Goal: Information Seeking & Learning: Learn about a topic

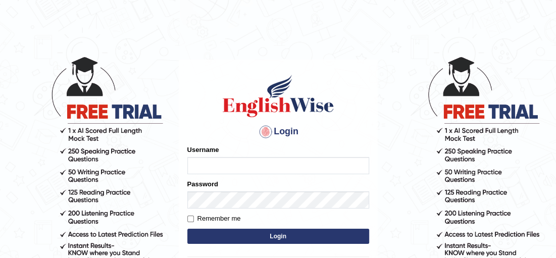
type input "Irum2025"
click at [287, 239] on button "Login" at bounding box center [279, 236] width 182 height 15
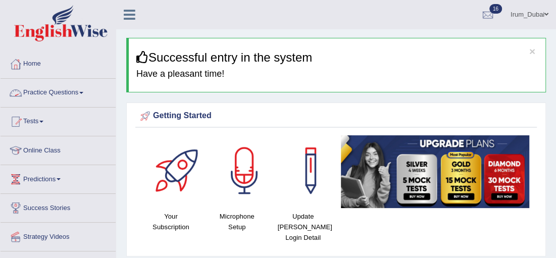
click at [71, 93] on link "Practice Questions" at bounding box center [58, 91] width 115 height 25
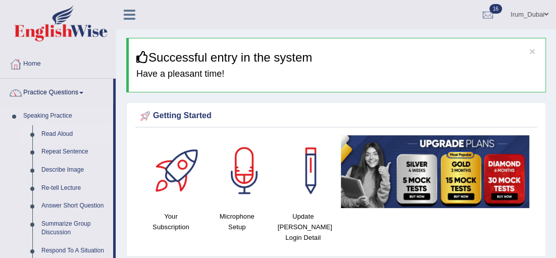
click at [53, 135] on link "Read Aloud" at bounding box center [75, 134] width 76 height 18
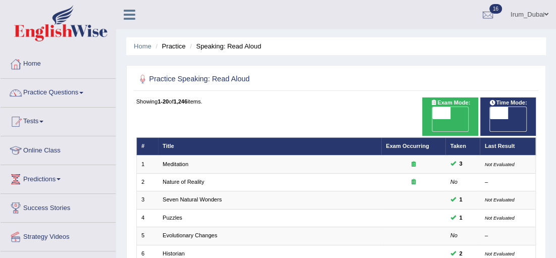
click at [200, 76] on h2 "Practice Speaking: Read Aloud" at bounding box center [260, 79] width 248 height 13
drag, startPoint x: 216, startPoint y: 77, endPoint x: 256, endPoint y: 77, distance: 39.4
click at [256, 77] on h2 "Practice Speaking: Read Aloud" at bounding box center [260, 79] width 248 height 13
click at [263, 100] on div "Showing 1-20 of 1,246 items." at bounding box center [336, 102] width 400 height 8
click at [500, 116] on span at bounding box center [499, 113] width 18 height 12
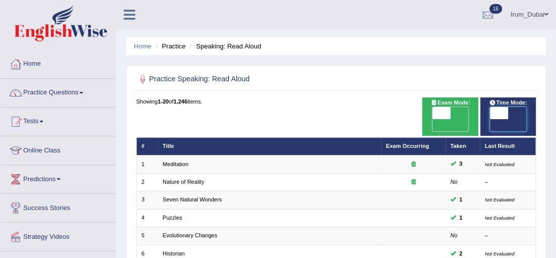
checkbox input "true"
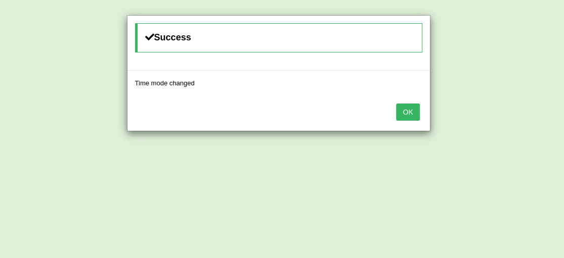
click at [407, 117] on button "OK" at bounding box center [407, 112] width 23 height 17
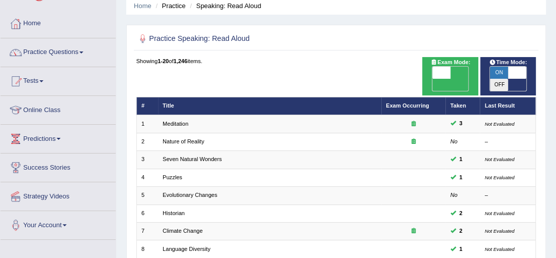
scroll to position [41, 0]
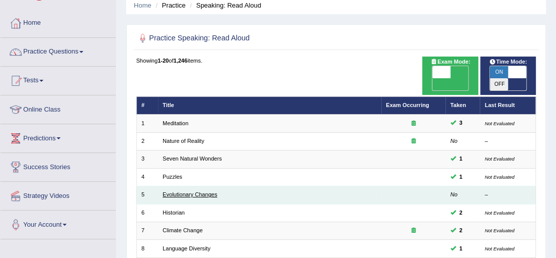
click at [202, 192] on link "Evolutionary Changes" at bounding box center [190, 195] width 55 height 6
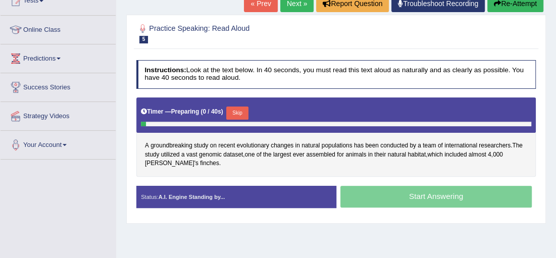
scroll to position [140, 0]
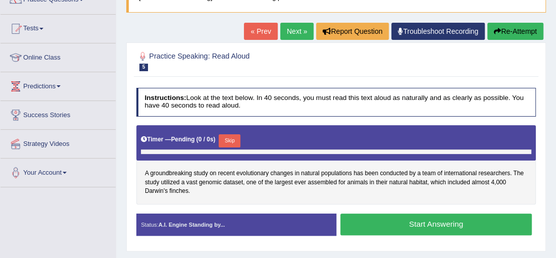
scroll to position [85, 0]
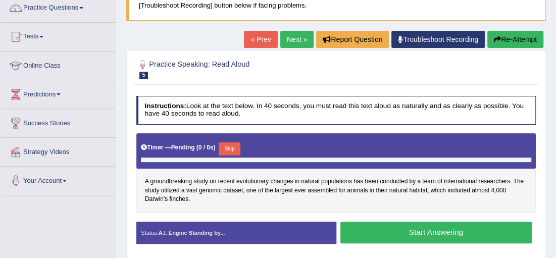
click at [308, 38] on link "Next »" at bounding box center [297, 39] width 33 height 17
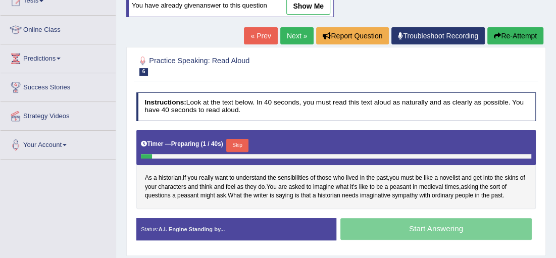
scroll to position [143, 0]
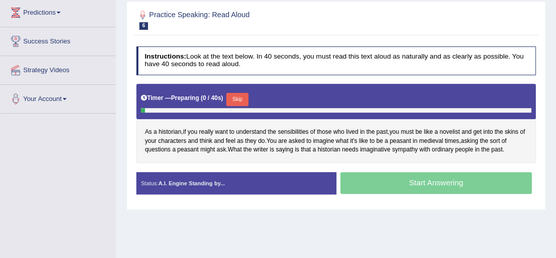
scroll to position [143, 0]
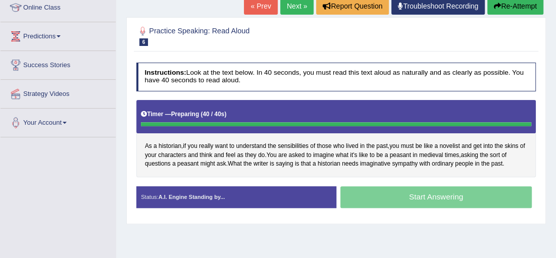
click at [312, 242] on div "Home Practice Speaking: Read Aloud Historian * Remember to use the device Commu…" at bounding box center [336, 109] width 440 height 505
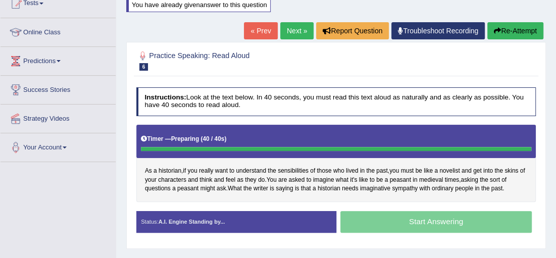
scroll to position [115, 0]
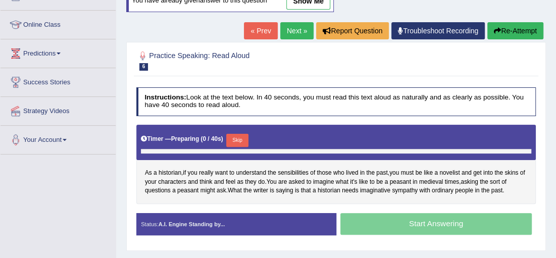
scroll to position [115, 0]
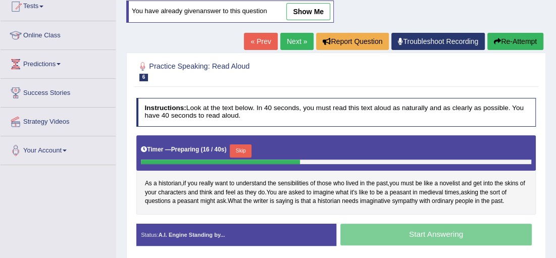
click at [331, 250] on div "Status: A.I. Engine Standing by... Start Answering Stop Recording" at bounding box center [336, 239] width 400 height 31
click at [90, 191] on div "Toggle navigation Home Practice Questions Speaking Practice Read Aloud Repeat S…" at bounding box center [278, 148] width 556 height 526
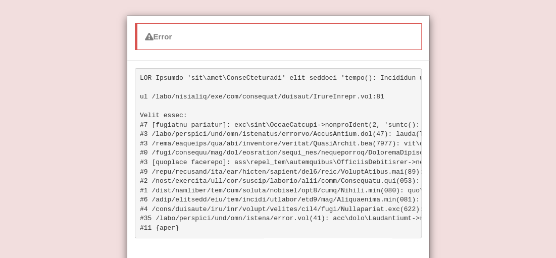
scroll to position [50, 0]
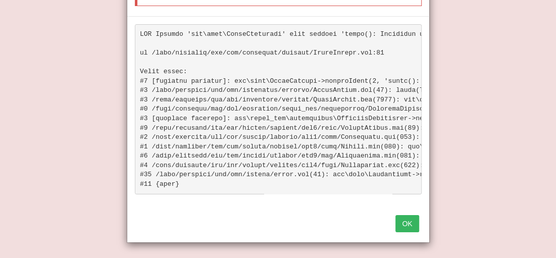
click at [401, 218] on button "OK" at bounding box center [407, 223] width 23 height 17
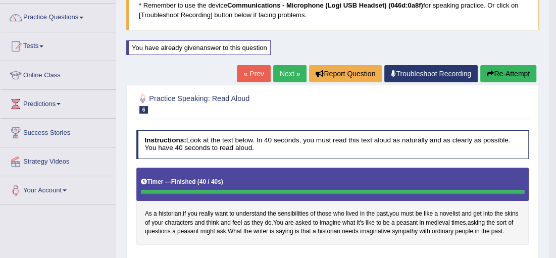
scroll to position [83, 0]
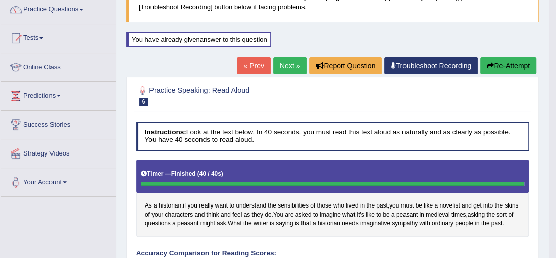
click at [300, 66] on link "Next »" at bounding box center [289, 65] width 33 height 17
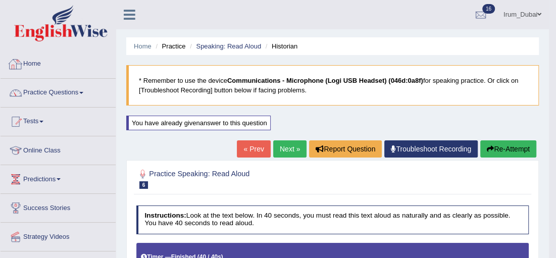
click at [64, 69] on link "Home" at bounding box center [58, 62] width 115 height 25
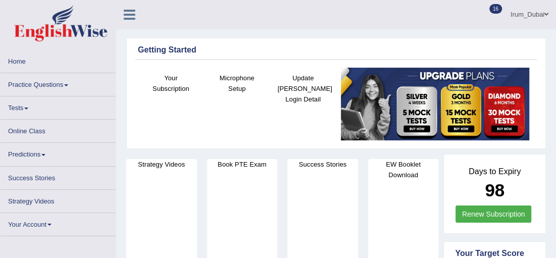
click at [30, 85] on link "Practice Questions" at bounding box center [58, 83] width 115 height 20
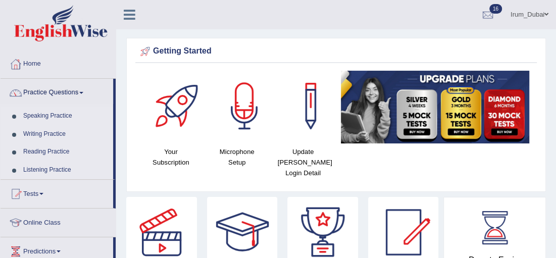
click at [60, 90] on link "Practice Questions" at bounding box center [57, 91] width 113 height 25
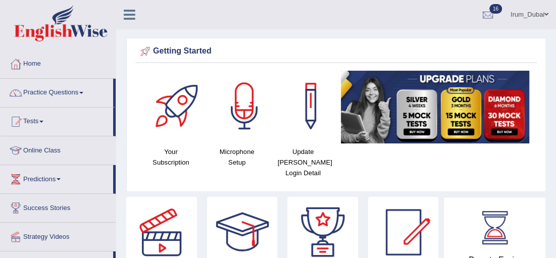
click at [60, 90] on link "Practice Questions" at bounding box center [57, 91] width 113 height 25
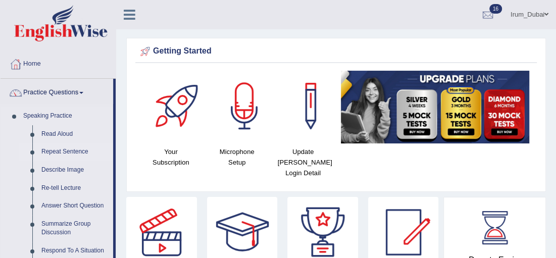
click at [58, 150] on link "Repeat Sentence" at bounding box center [75, 152] width 76 height 18
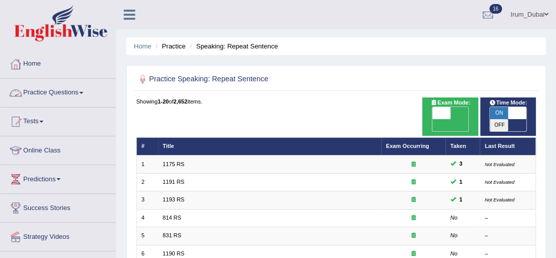
click at [66, 80] on link "Practice Questions" at bounding box center [58, 91] width 115 height 25
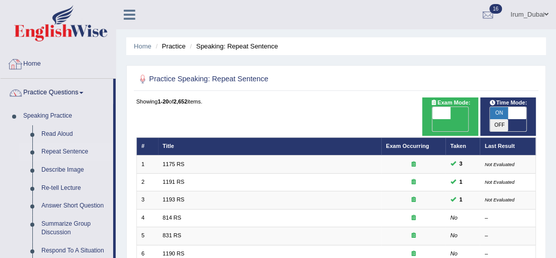
click at [54, 65] on link "Home" at bounding box center [58, 62] width 115 height 25
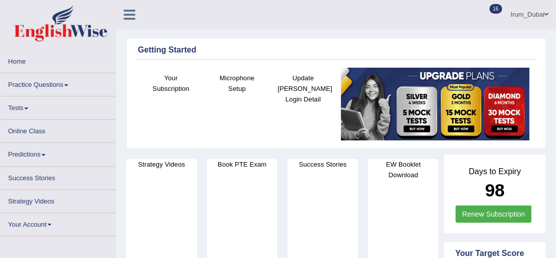
click at [49, 90] on link "Practice Questions" at bounding box center [58, 83] width 115 height 20
click at [54, 86] on link "Practice Questions" at bounding box center [58, 83] width 115 height 20
click at [60, 84] on link "Practice Questions" at bounding box center [58, 83] width 115 height 20
click at [63, 80] on link "Practice Questions" at bounding box center [58, 83] width 115 height 20
click at [27, 114] on link "Tests" at bounding box center [58, 107] width 115 height 20
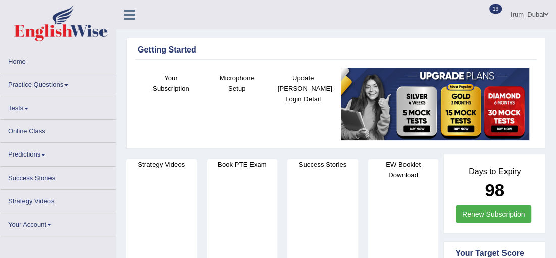
click at [457, 206] on link "Renew Subscription" at bounding box center [494, 214] width 76 height 17
